Goal: Navigation & Orientation: Find specific page/section

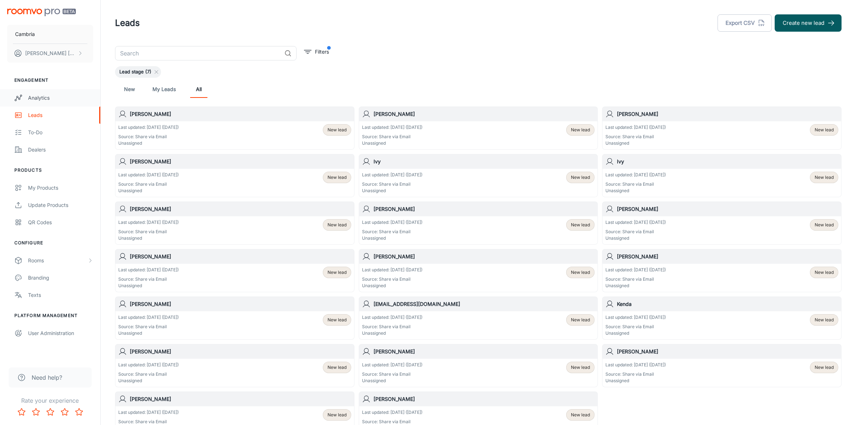
click at [40, 98] on div "Analytics" at bounding box center [60, 98] width 65 height 8
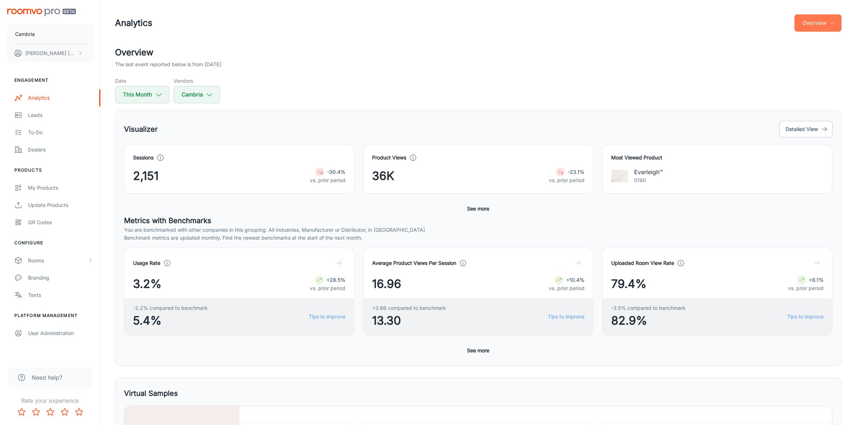
click at [818, 22] on button "Overview" at bounding box center [818, 22] width 47 height 17
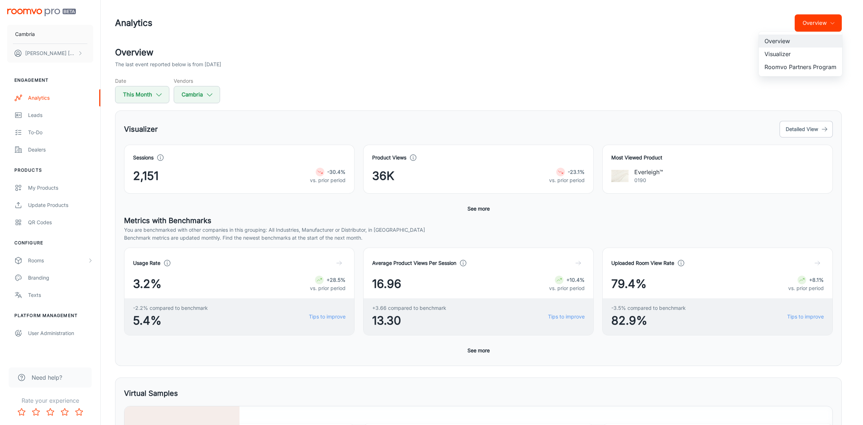
click at [780, 53] on li "Visualizer" at bounding box center [800, 53] width 83 height 13
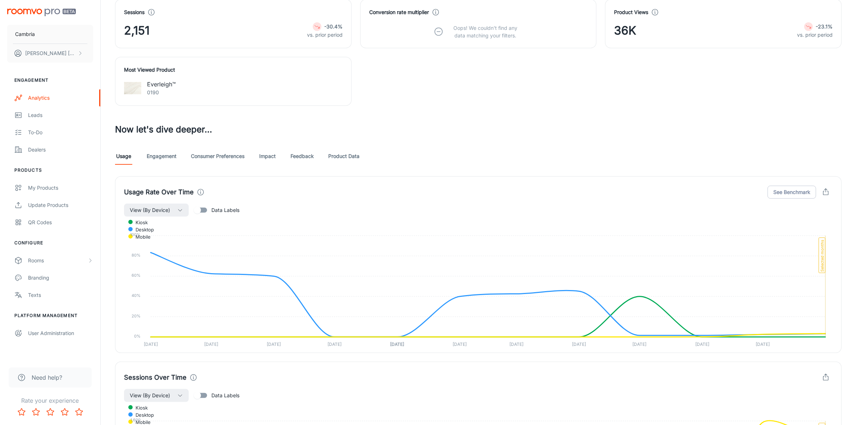
scroll to position [216, 0]
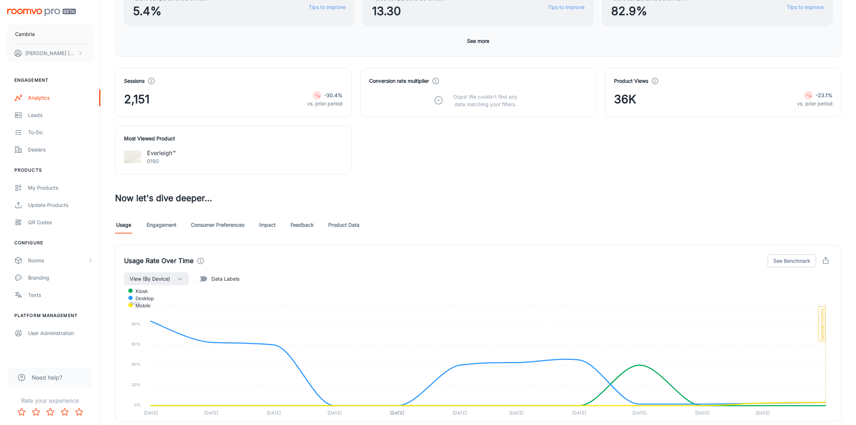
click at [229, 225] on link "Consumer Preferences" at bounding box center [218, 224] width 54 height 17
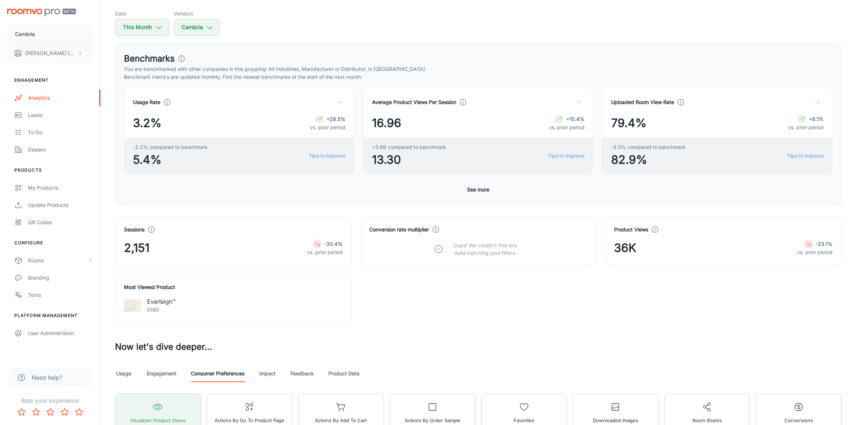
scroll to position [180, 0]
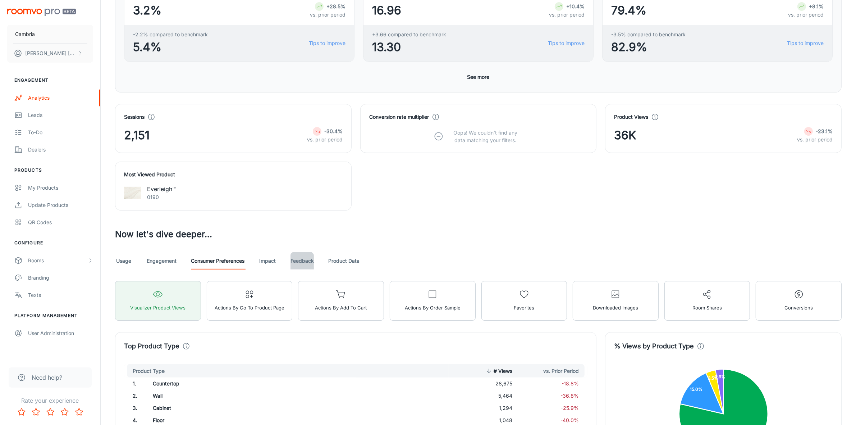
click at [302, 258] on link "Feedback" at bounding box center [302, 260] width 23 height 17
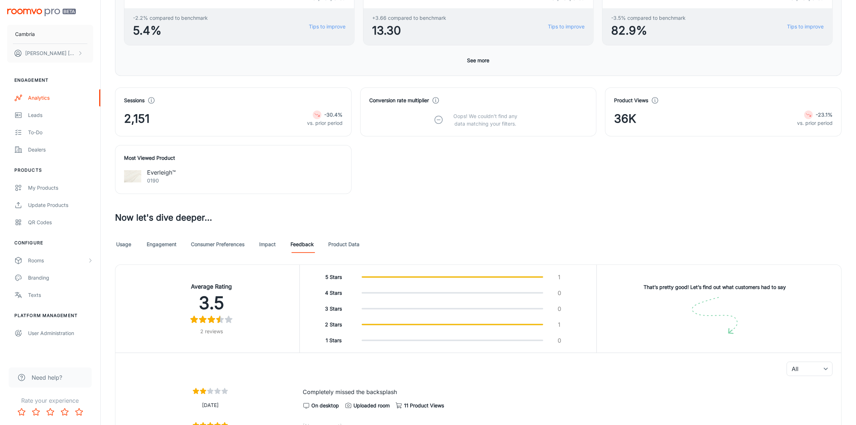
scroll to position [98, 0]
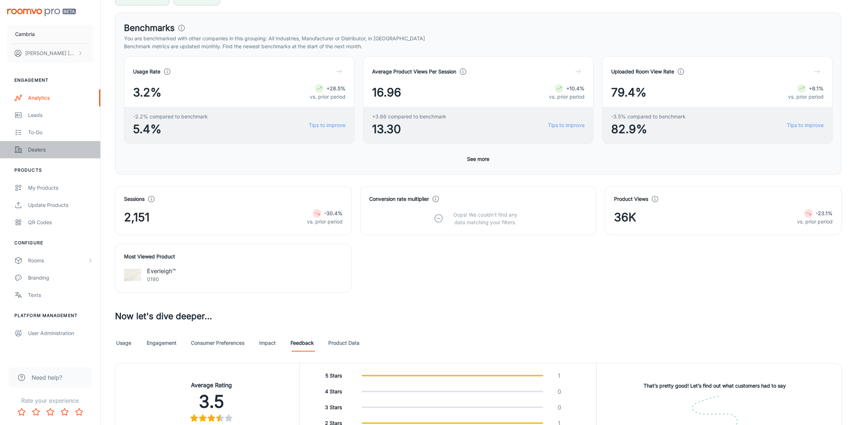
click at [35, 146] on div "Dealers" at bounding box center [60, 150] width 65 height 8
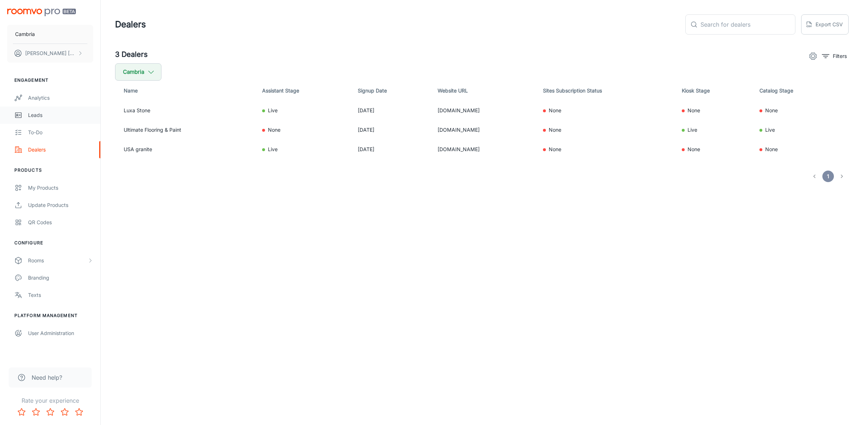
click at [35, 110] on link "Leads" at bounding box center [50, 114] width 100 height 17
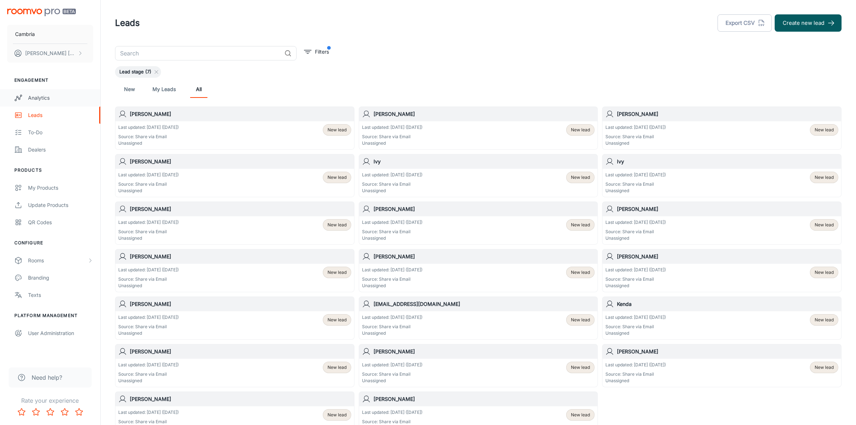
click at [57, 99] on div "Analytics" at bounding box center [60, 98] width 65 height 8
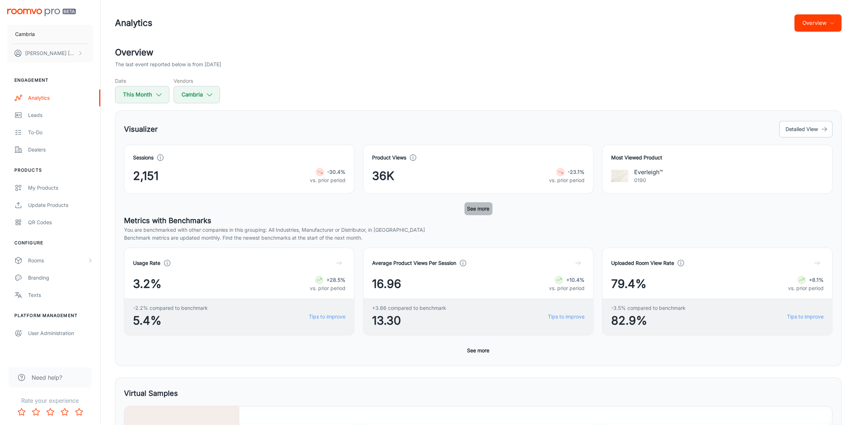
click at [476, 206] on button "See more" at bounding box center [479, 208] width 28 height 13
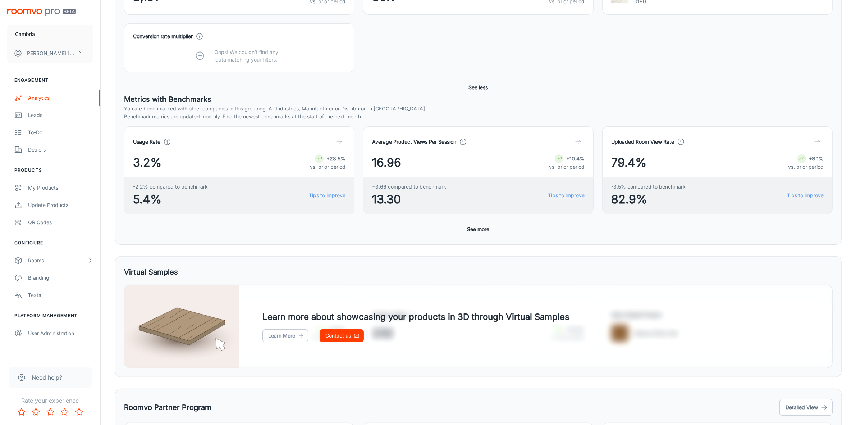
scroll to position [180, 0]
click at [478, 225] on button "See more" at bounding box center [479, 228] width 28 height 13
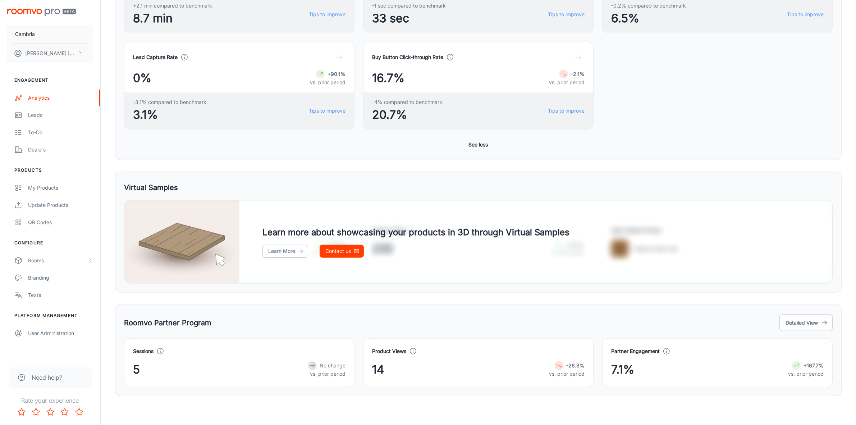
scroll to position [457, 0]
click at [814, 321] on button "Detailed View" at bounding box center [806, 322] width 53 height 17
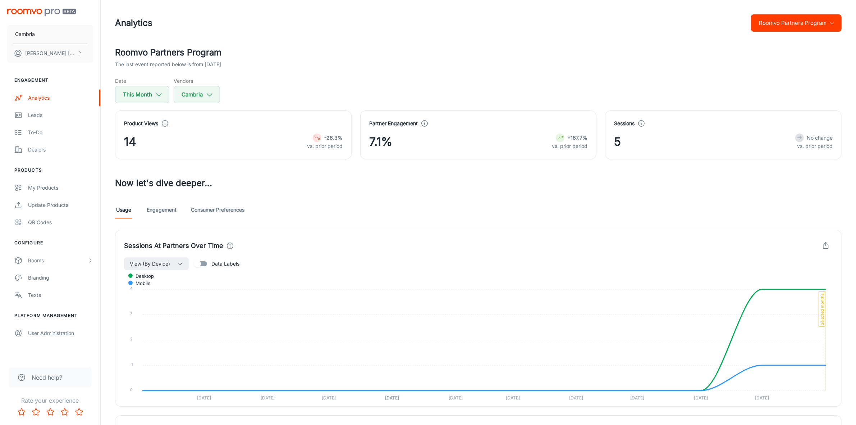
click at [827, 23] on button "Roomvo Partners Program" at bounding box center [796, 22] width 91 height 17
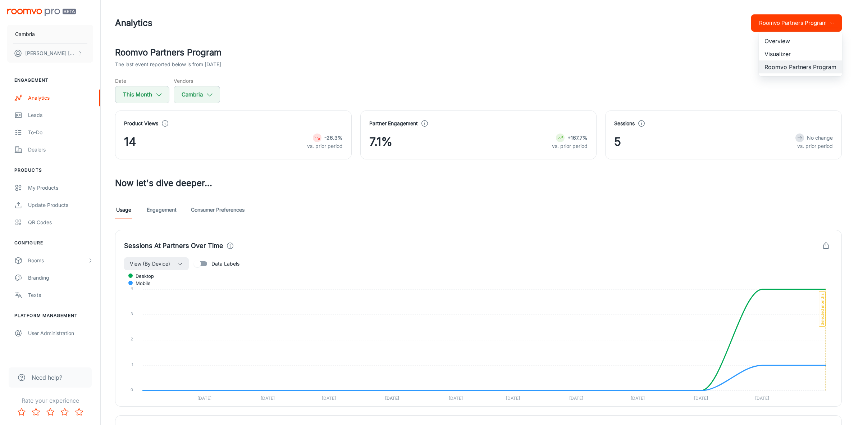
click at [786, 54] on li "Visualizer" at bounding box center [800, 53] width 83 height 13
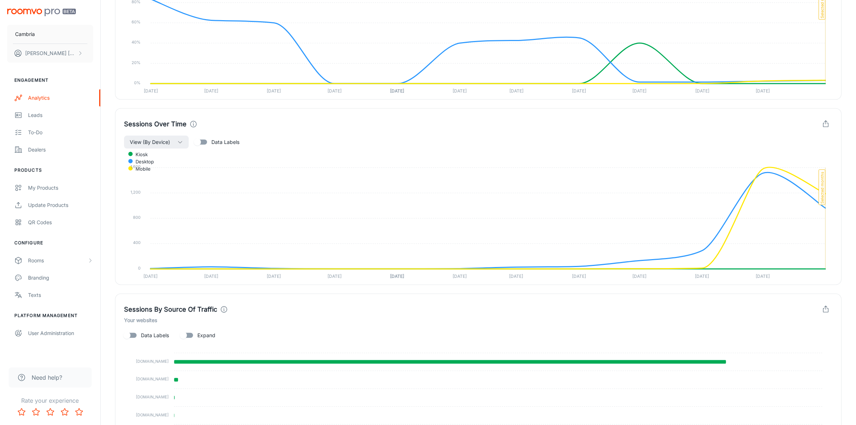
scroll to position [620, 0]
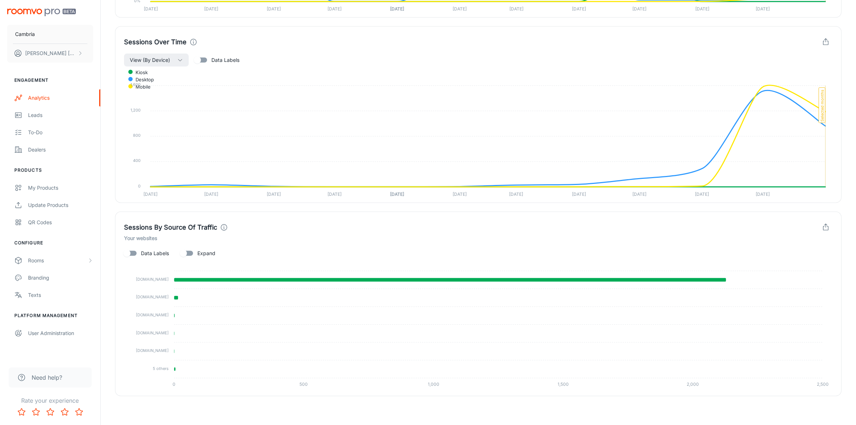
click at [191, 251] on input "Expand" at bounding box center [183, 253] width 41 height 14
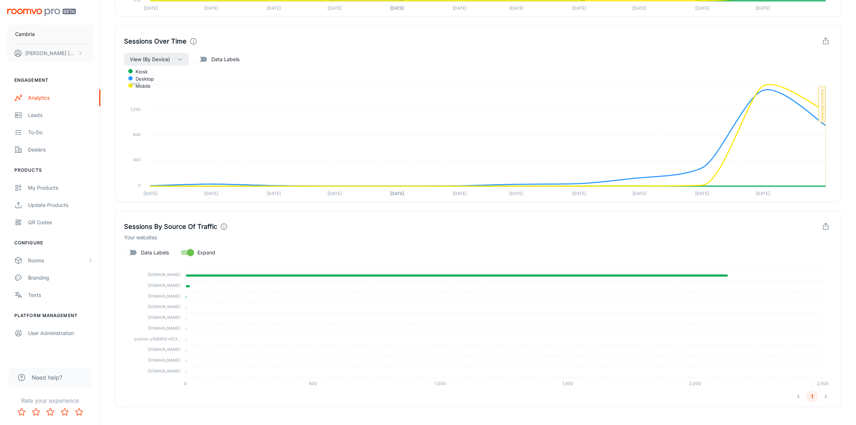
click at [191, 251] on input "Expand" at bounding box center [190, 253] width 41 height 14
checkbox input "false"
